Goal: Information Seeking & Learning: Learn about a topic

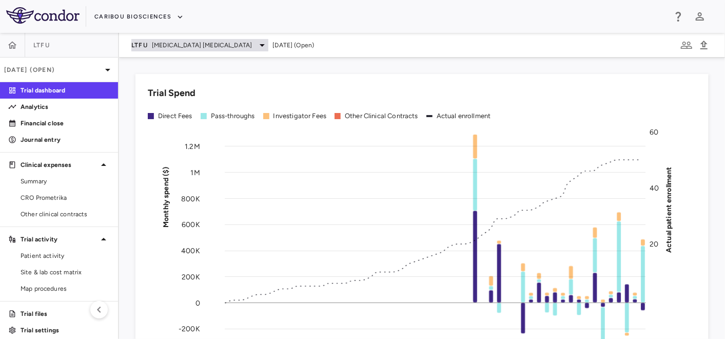
click at [221, 46] on span "[MEDICAL_DATA] [MEDICAL_DATA]" at bounding box center [202, 45] width 100 height 9
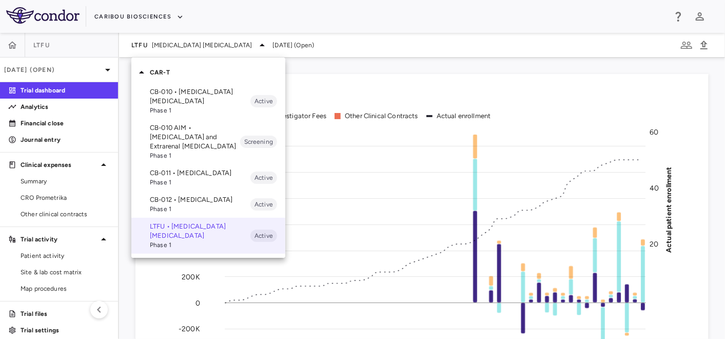
click at [187, 94] on p "CB-010 • [MEDICAL_DATA] [MEDICAL_DATA]" at bounding box center [200, 96] width 101 height 18
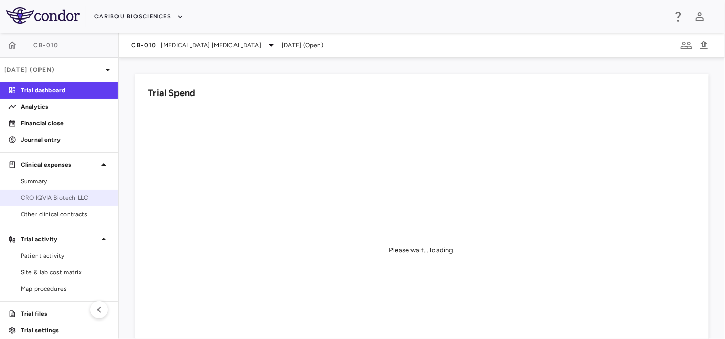
click at [42, 200] on span "CRO IQVIA Biotech LLC" at bounding box center [65, 197] width 89 height 9
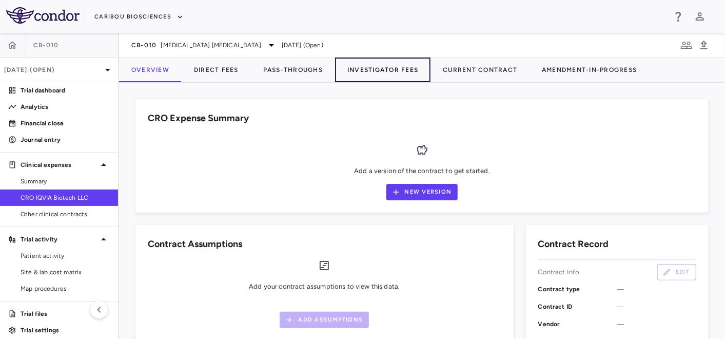
click at [367, 69] on button "Investigator Fees" at bounding box center [382, 69] width 95 height 25
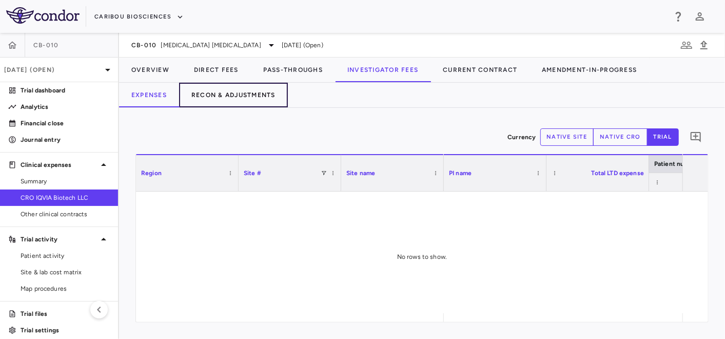
click at [216, 94] on button "Recon & Adjustments" at bounding box center [233, 95] width 109 height 25
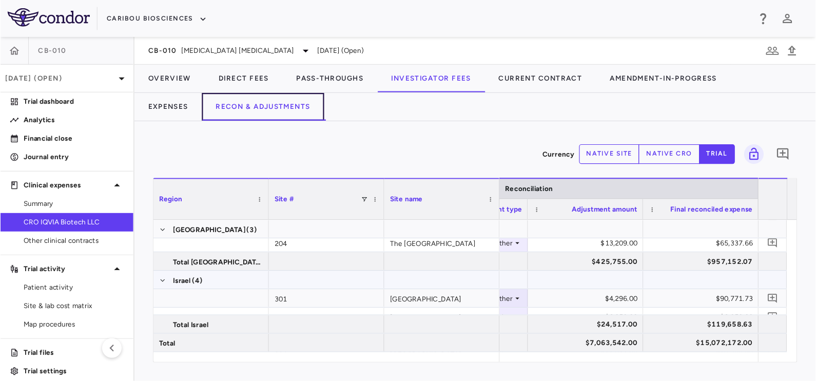
scroll to position [670, 0]
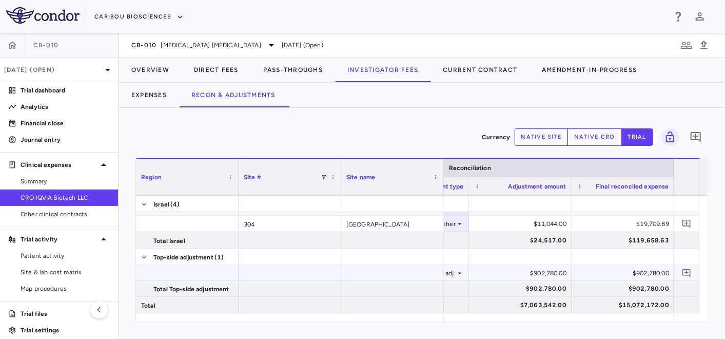
click at [532, 266] on div "$902,780.00" at bounding box center [522, 273] width 88 height 16
click at [582, 130] on button "native cro" at bounding box center [595, 136] width 54 height 17
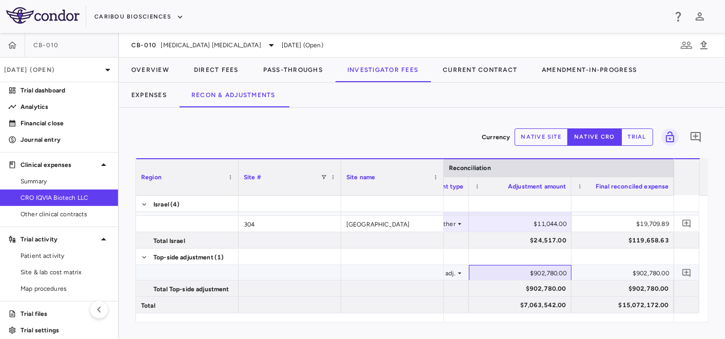
click at [527, 275] on div "$902,780.00" at bounding box center [522, 273] width 88 height 16
type input "*********"
click at [526, 288] on div "$690,000.00" at bounding box center [522, 288] width 88 height 16
click at [546, 274] on div "$690,000.00" at bounding box center [522, 273] width 88 height 16
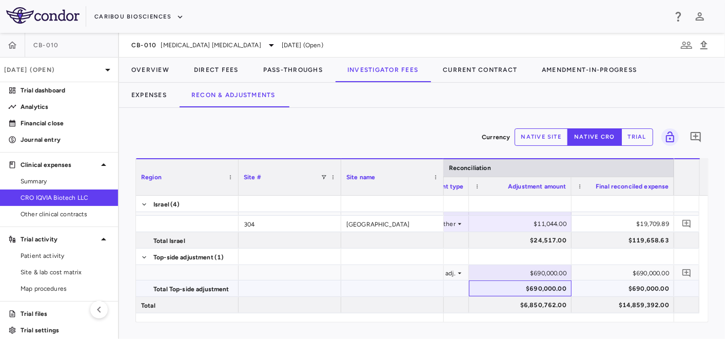
click at [534, 287] on div "$690,000.00" at bounding box center [522, 288] width 88 height 16
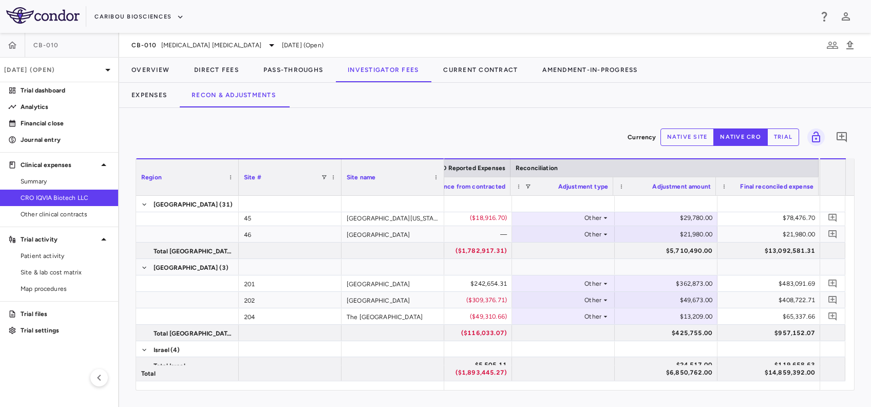
scroll to position [517, 0]
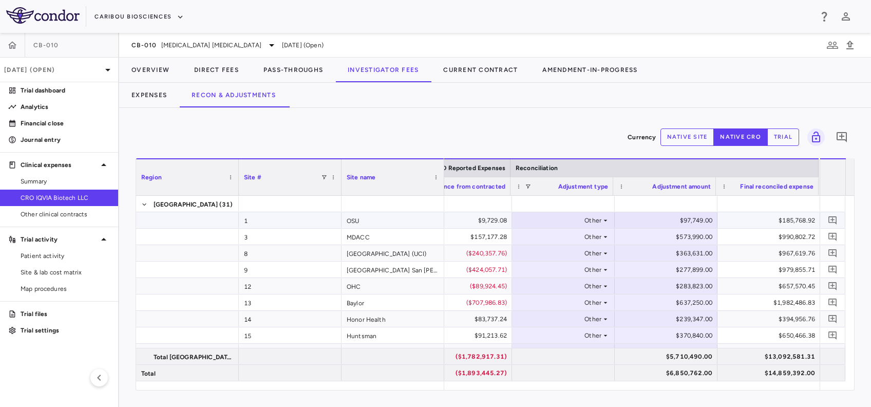
click at [725, 222] on div "$185,768.92" at bounding box center [770, 220] width 88 height 16
